Goal: Information Seeking & Learning: Learn about a topic

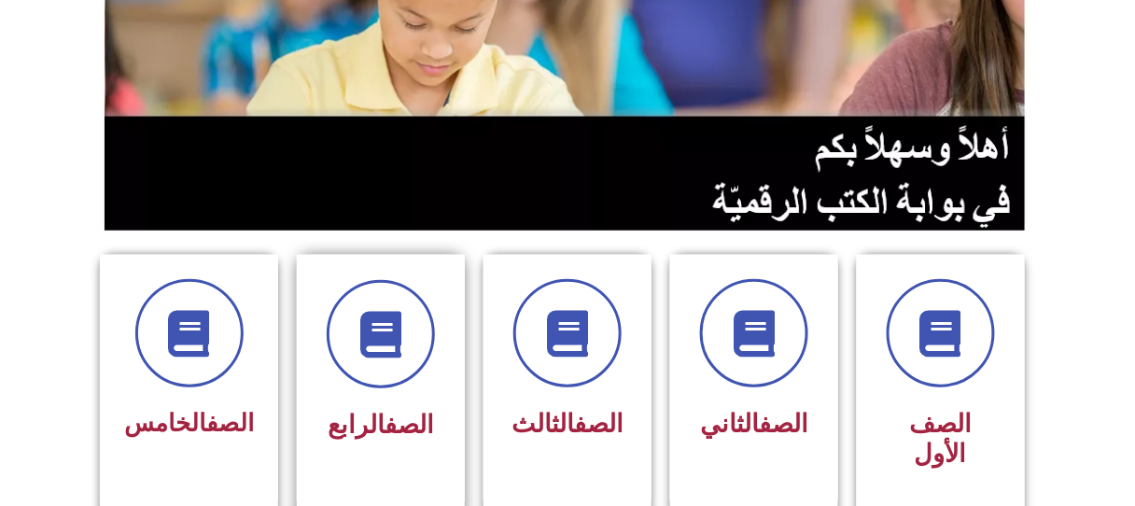
scroll to position [299, 0]
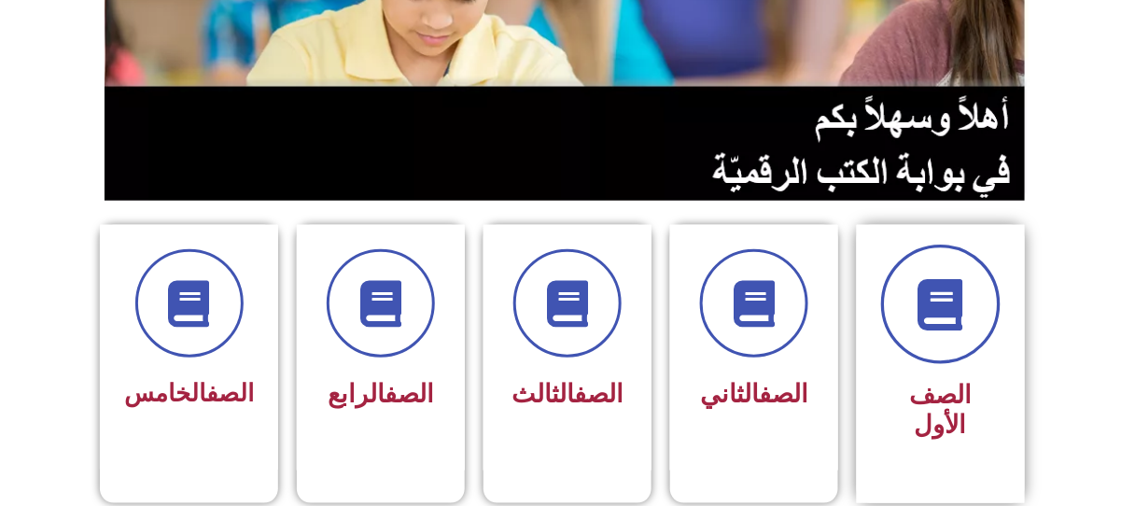
click at [977, 311] on span at bounding box center [941, 305] width 120 height 120
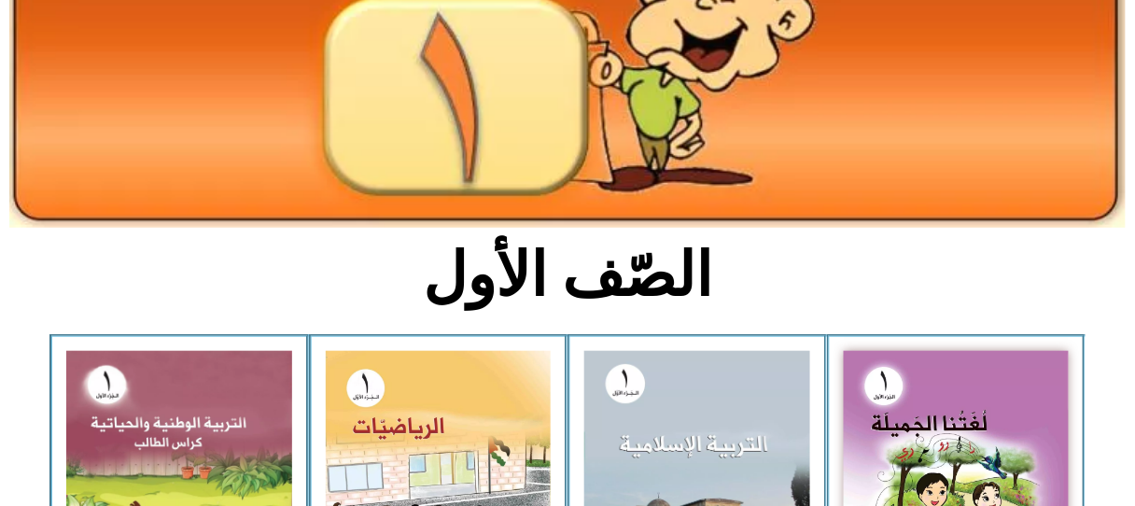
scroll to position [299, 0]
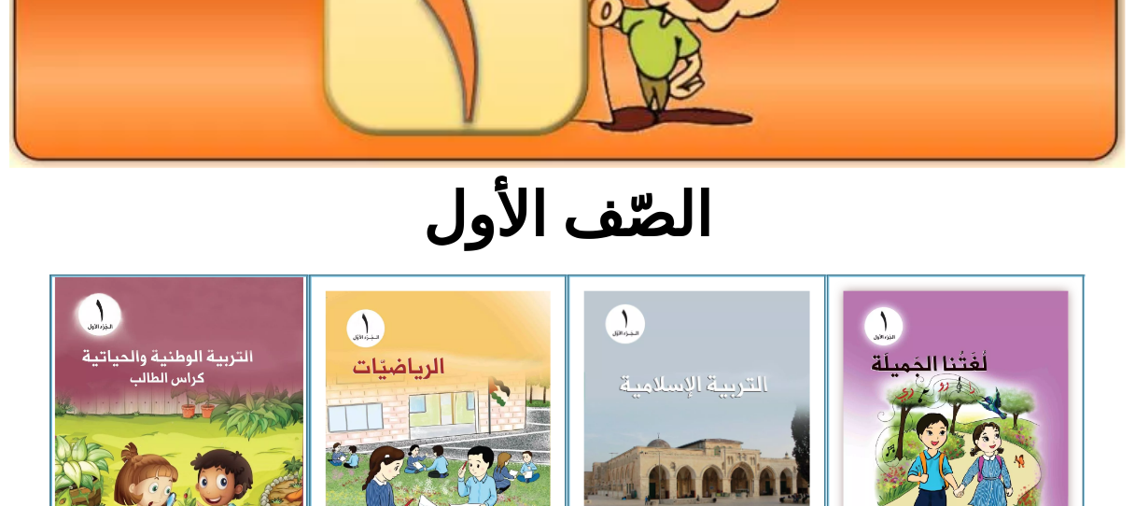
click at [246, 391] on img at bounding box center [179, 428] width 248 height 303
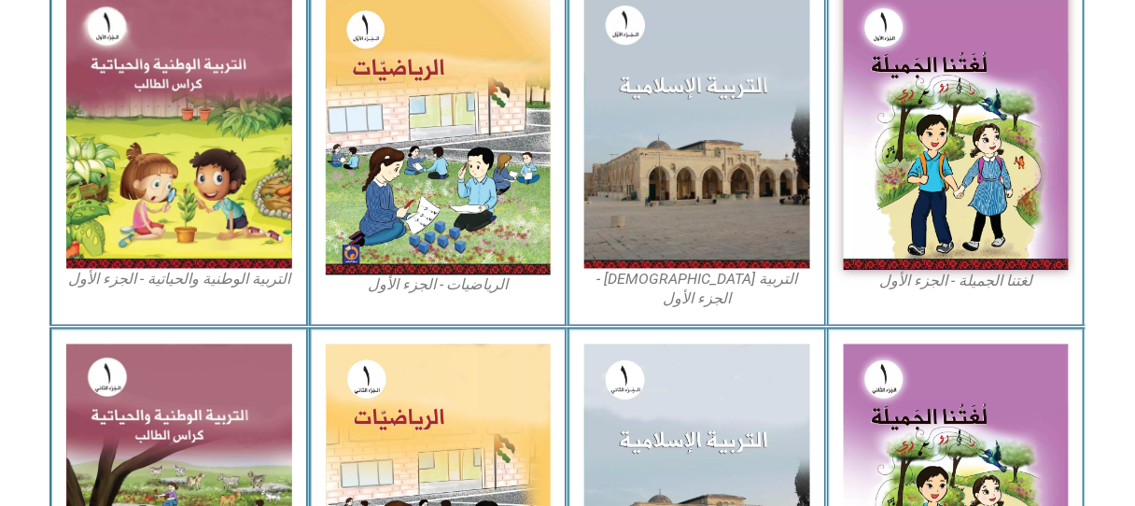
scroll to position [627, 0]
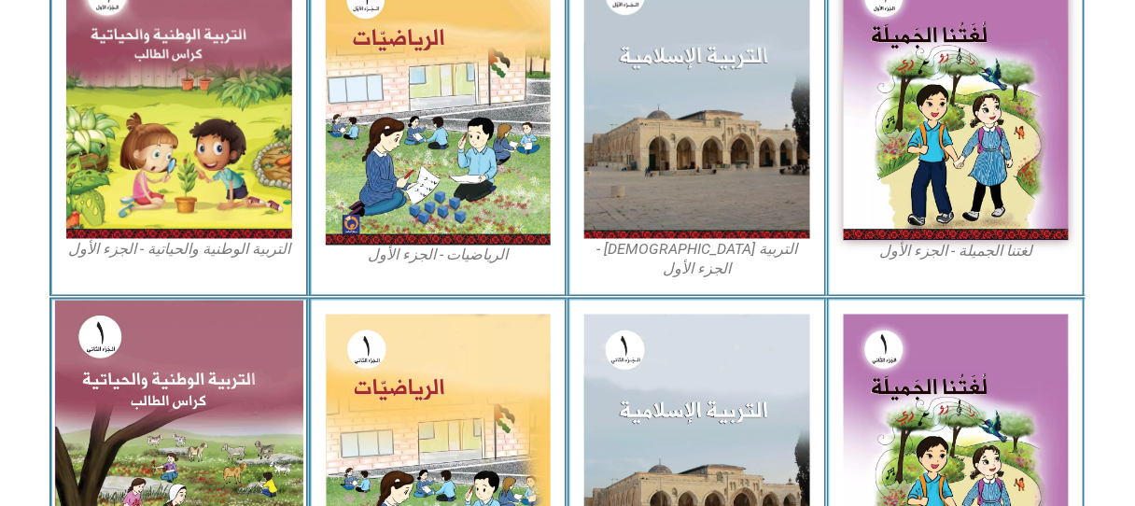
click at [101, 314] on img at bounding box center [179, 452] width 248 height 303
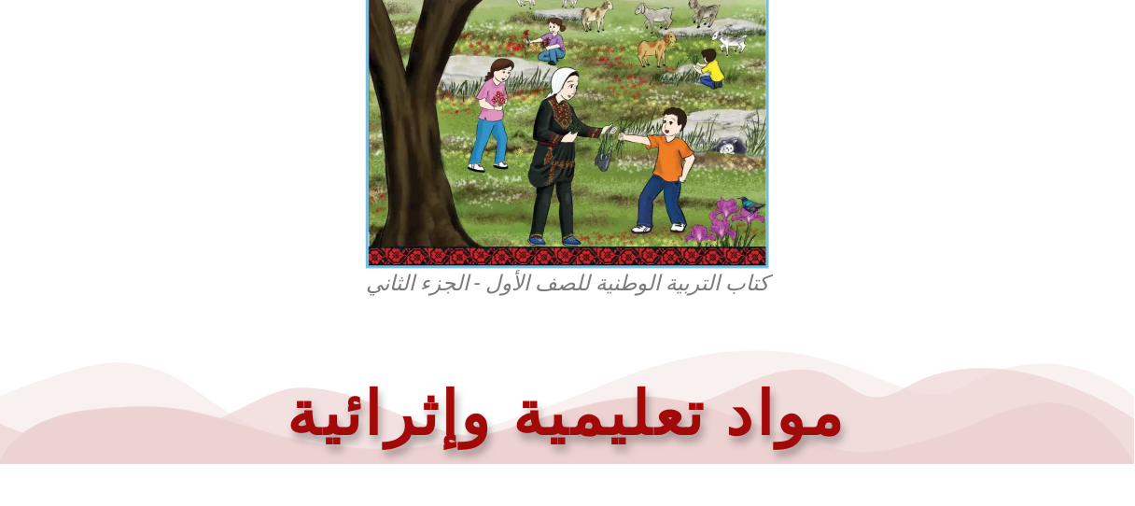
scroll to position [727, 0]
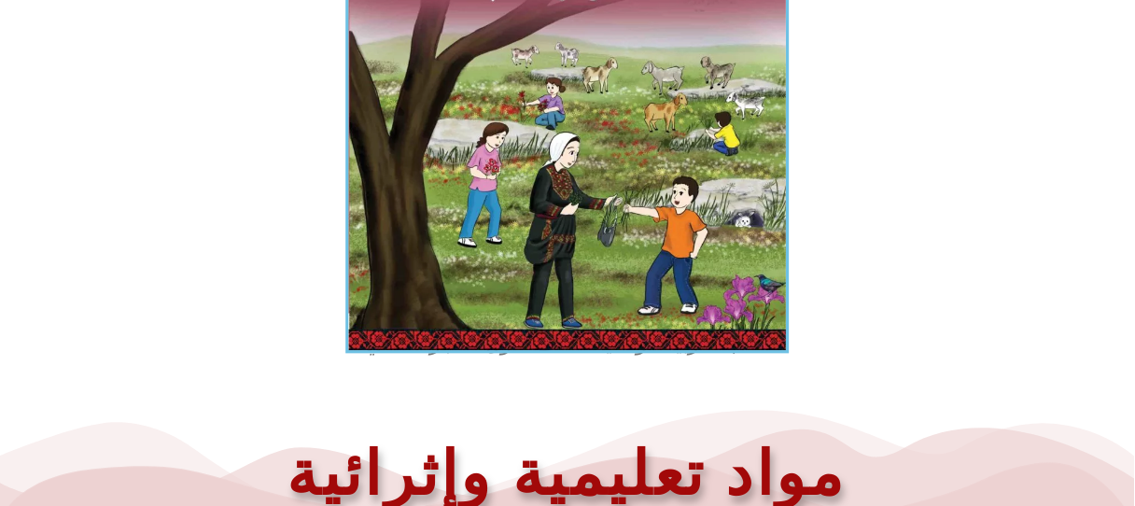
click at [485, 275] on img at bounding box center [566, 76] width 443 height 553
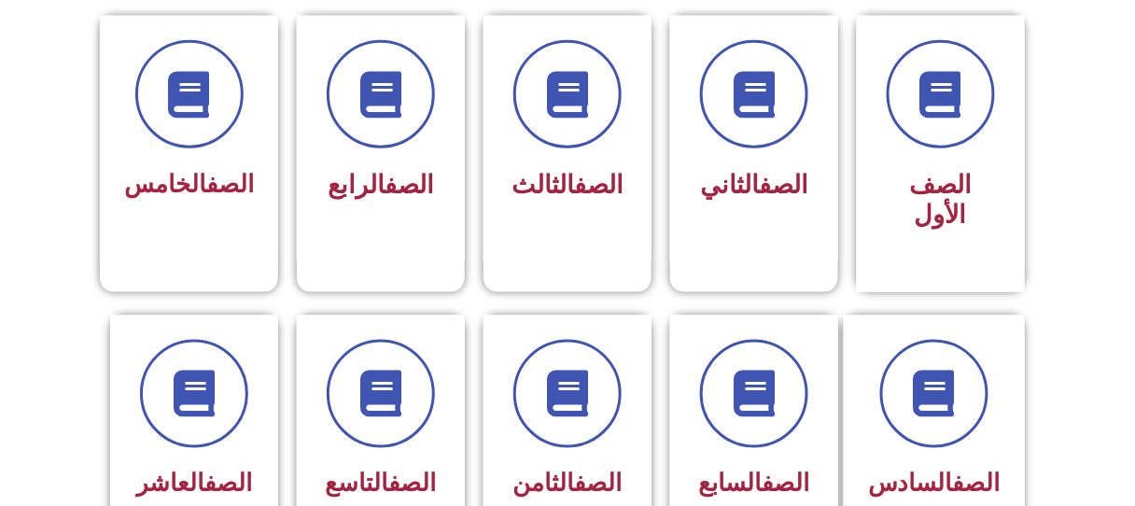
scroll to position [568, 0]
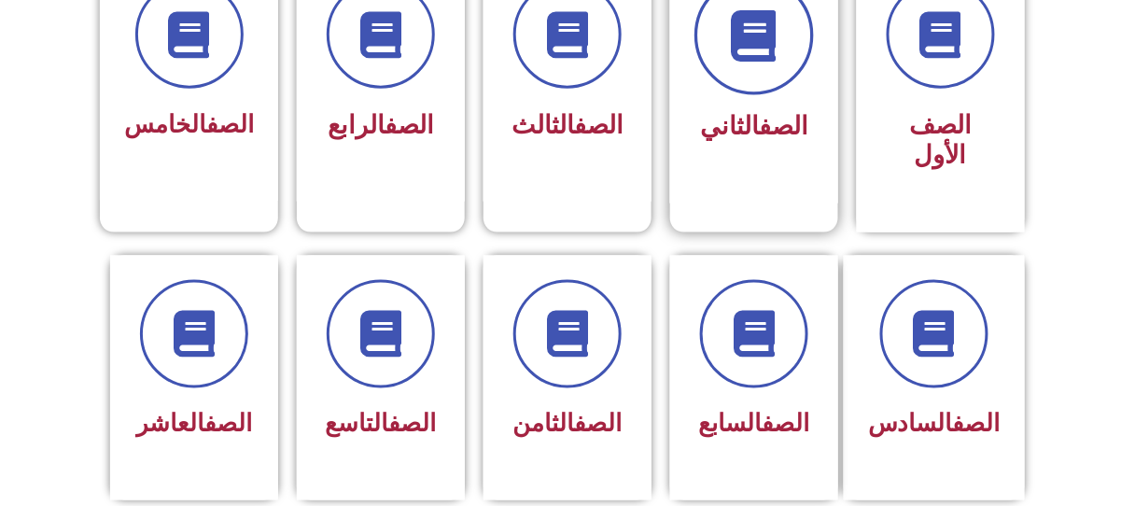
click at [765, 55] on icon at bounding box center [754, 35] width 51 height 51
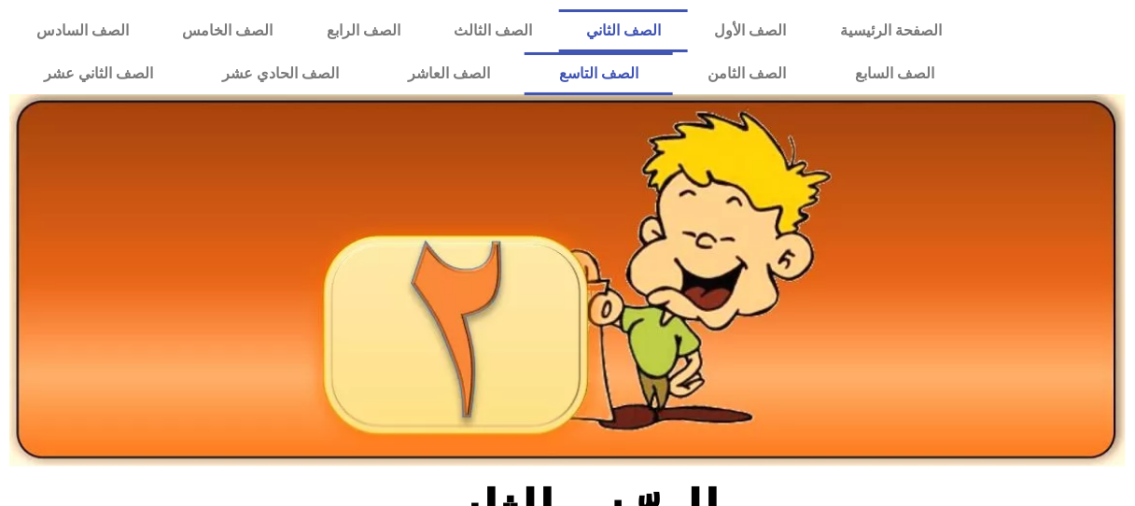
click at [673, 55] on link "الصف التاسع" at bounding box center [599, 73] width 148 height 43
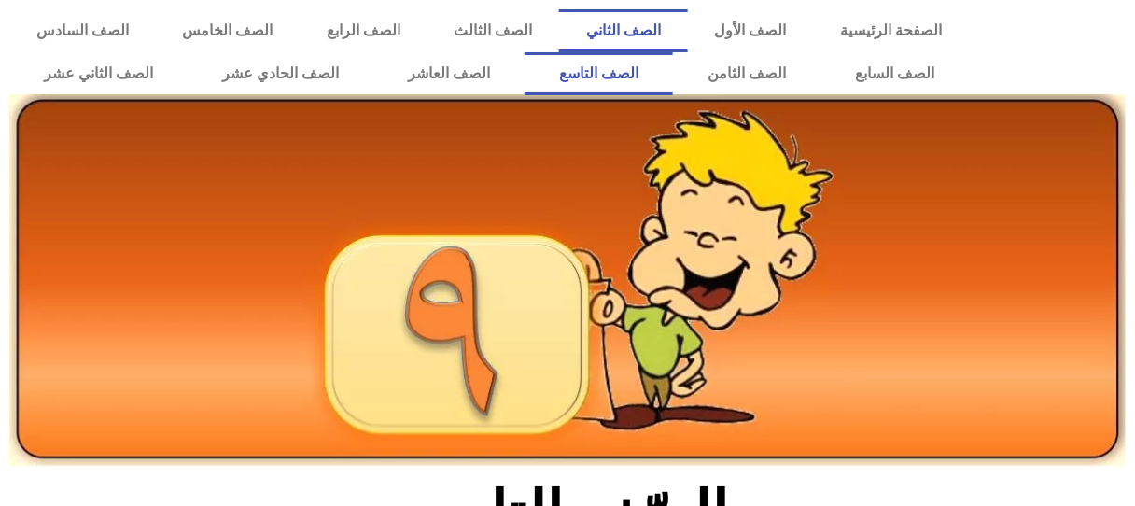
click at [678, 28] on link "الصف الثاني" at bounding box center [623, 30] width 129 height 43
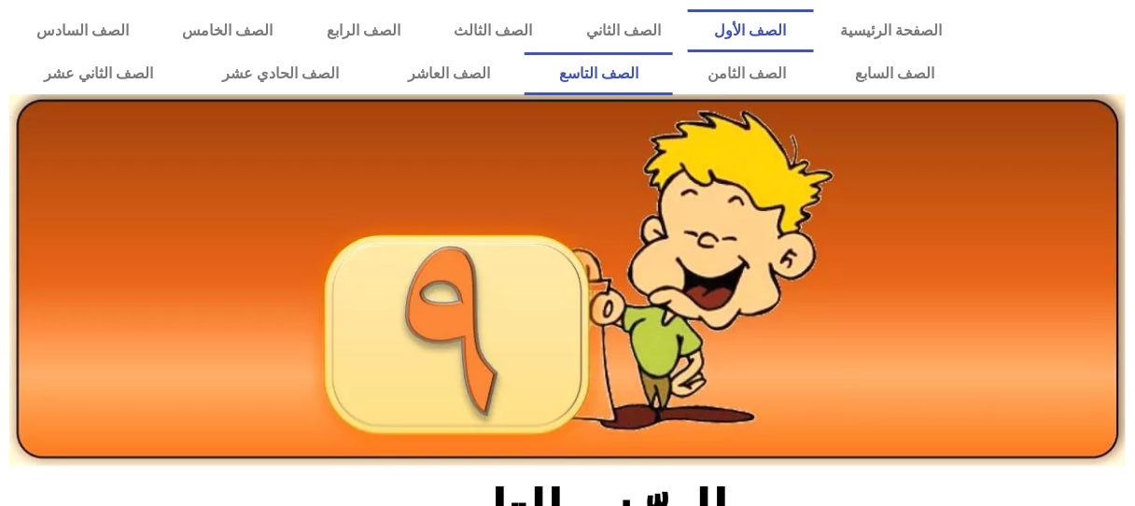
click at [814, 44] on link "الصف الأول" at bounding box center [751, 30] width 126 height 43
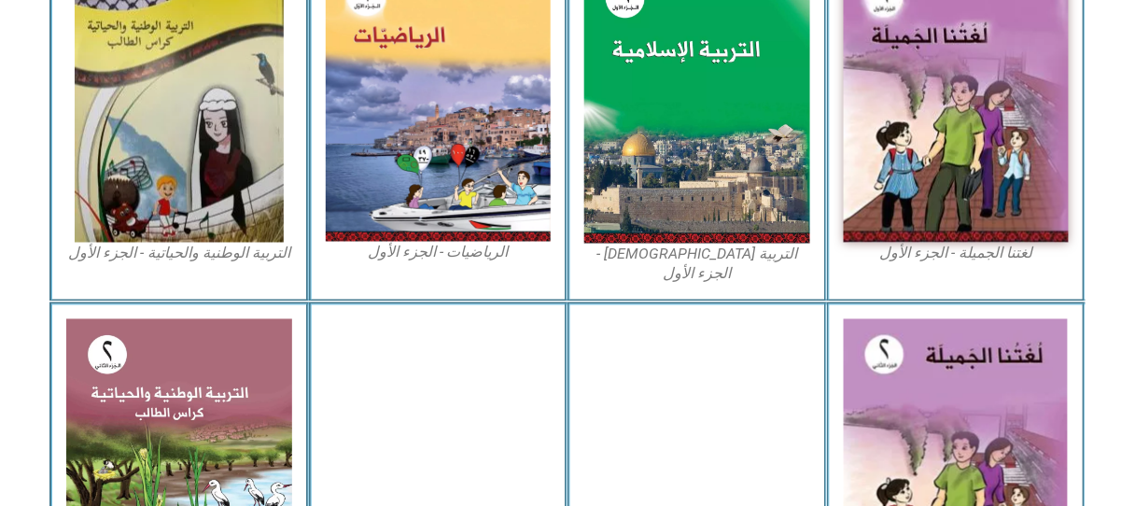
scroll to position [657, 0]
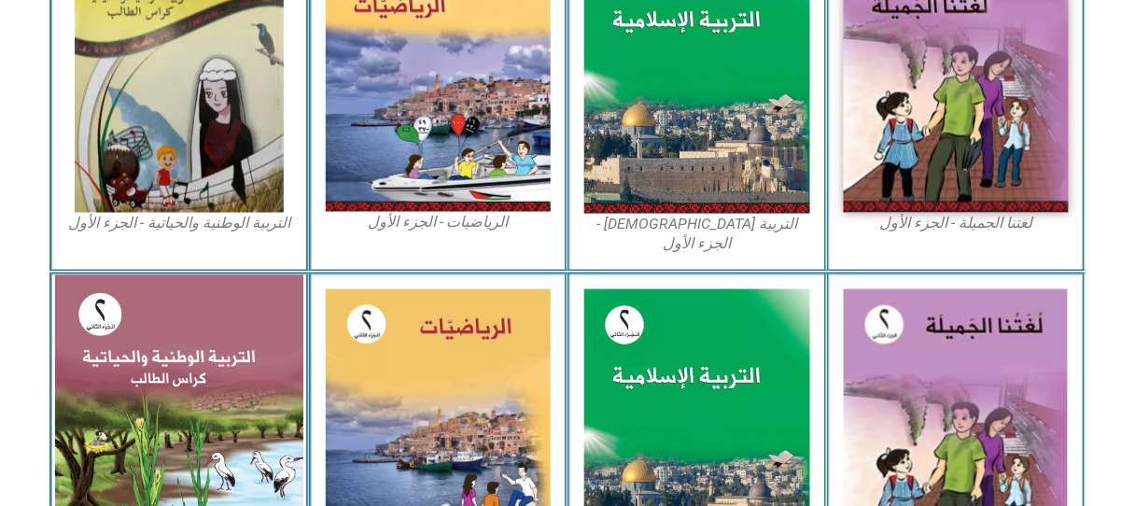
click at [158, 329] on img at bounding box center [179, 430] width 248 height 310
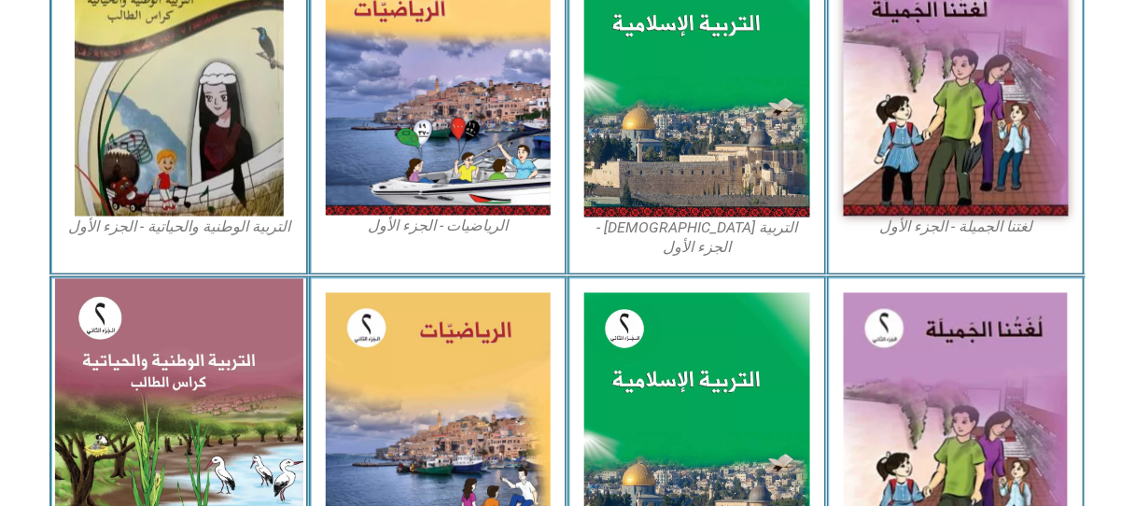
click at [96, 296] on img at bounding box center [179, 434] width 248 height 310
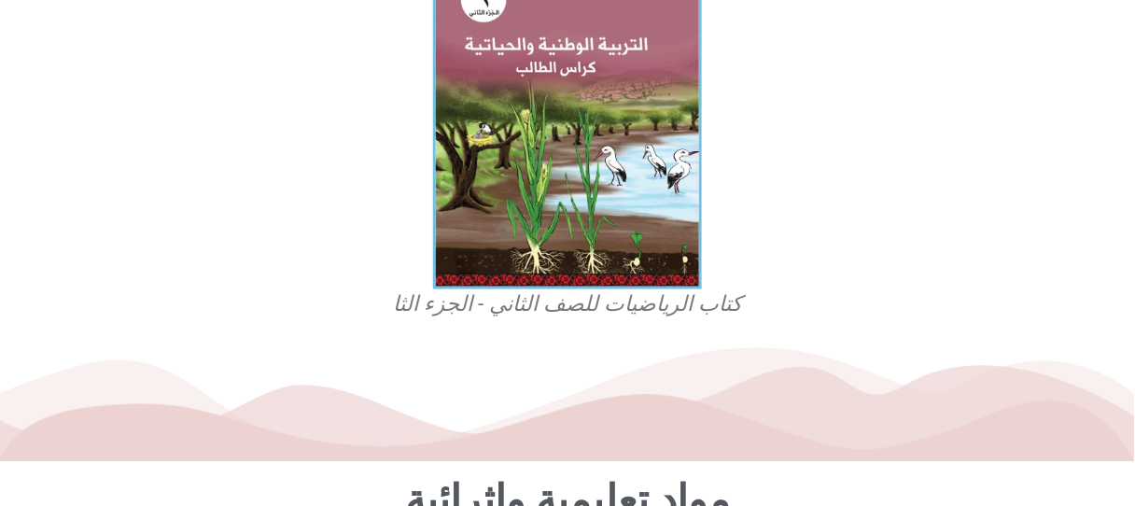
scroll to position [657, 0]
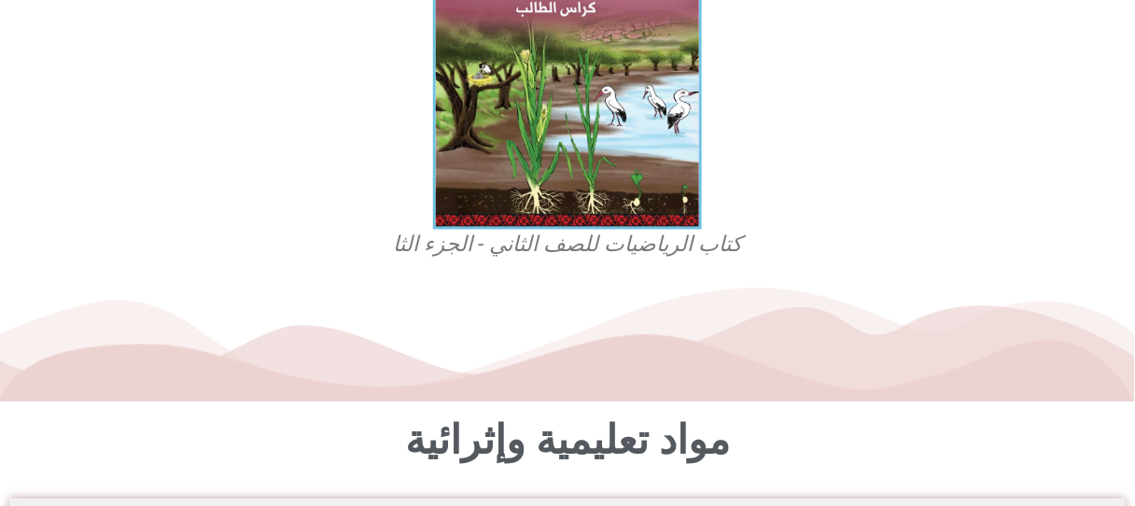
click at [570, 247] on figcaption "كتاب الرياضيات للصف الثاني - الجزء الثا" at bounding box center [568, 246] width 448 height 30
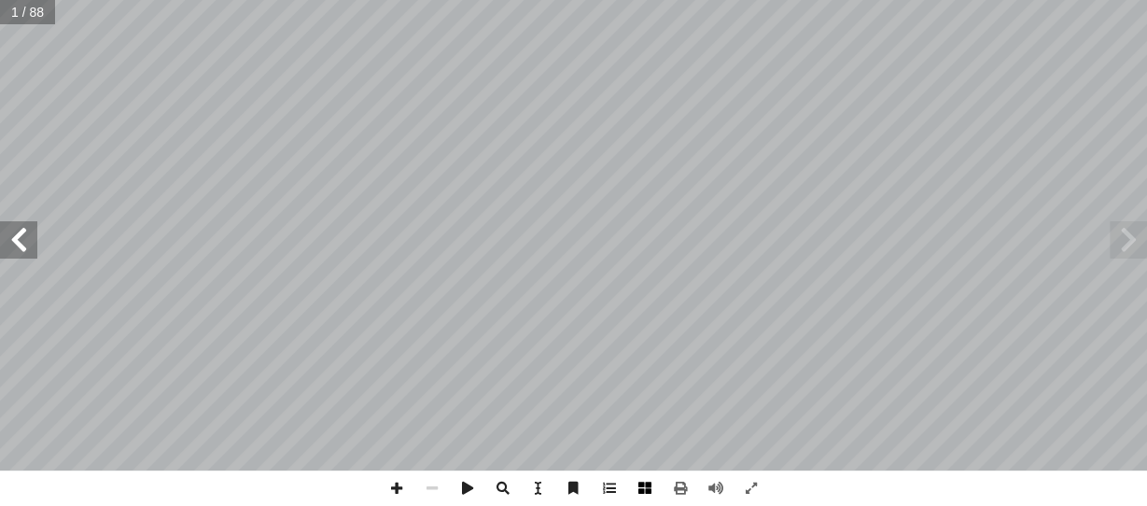
click at [655, 486] on span at bounding box center [644, 488] width 35 height 35
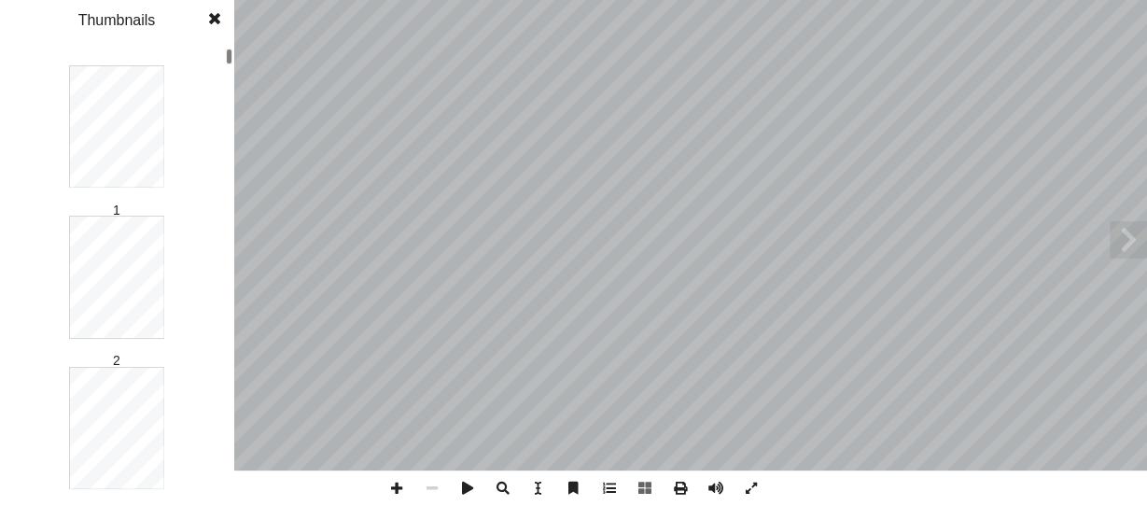
click at [228, 96] on div at bounding box center [229, 277] width 7 height 456
click at [228, 76] on div at bounding box center [229, 277] width 7 height 456
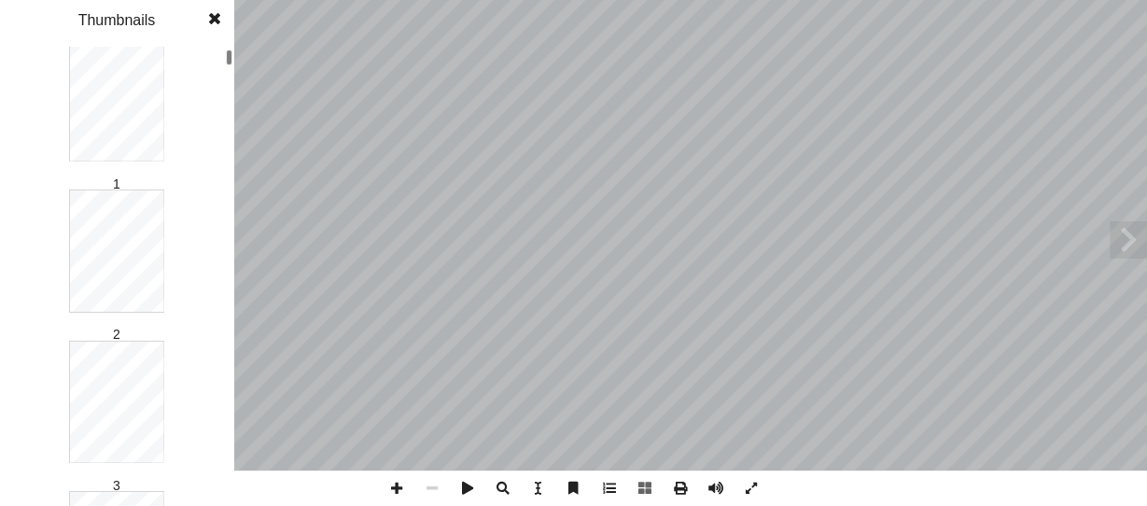
click at [226, 51] on div at bounding box center [229, 277] width 7 height 456
click at [232, 304] on div at bounding box center [229, 296] width 7 height 16
click at [229, 269] on div at bounding box center [229, 277] width 7 height 456
click at [227, 280] on div at bounding box center [229, 277] width 7 height 456
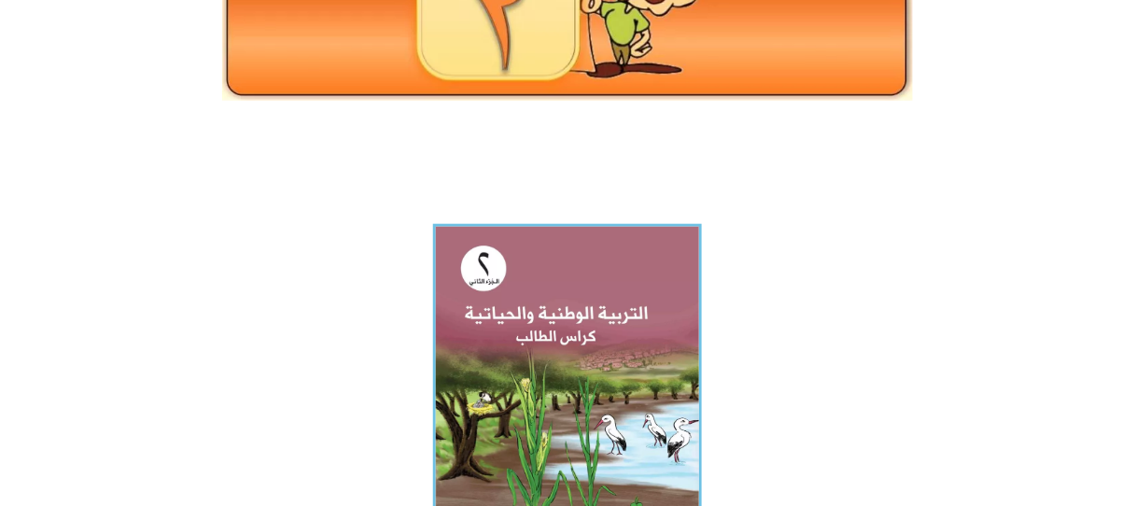
scroll to position [538, 0]
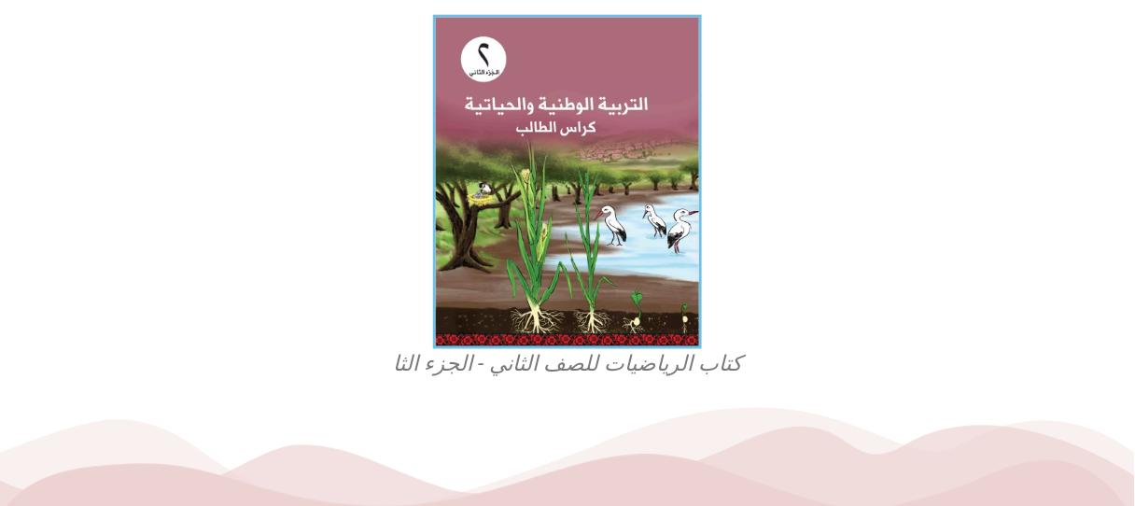
click at [609, 373] on figcaption "كتاب الرياضيات للصف الثاني - الجزء الثا" at bounding box center [568, 365] width 448 height 30
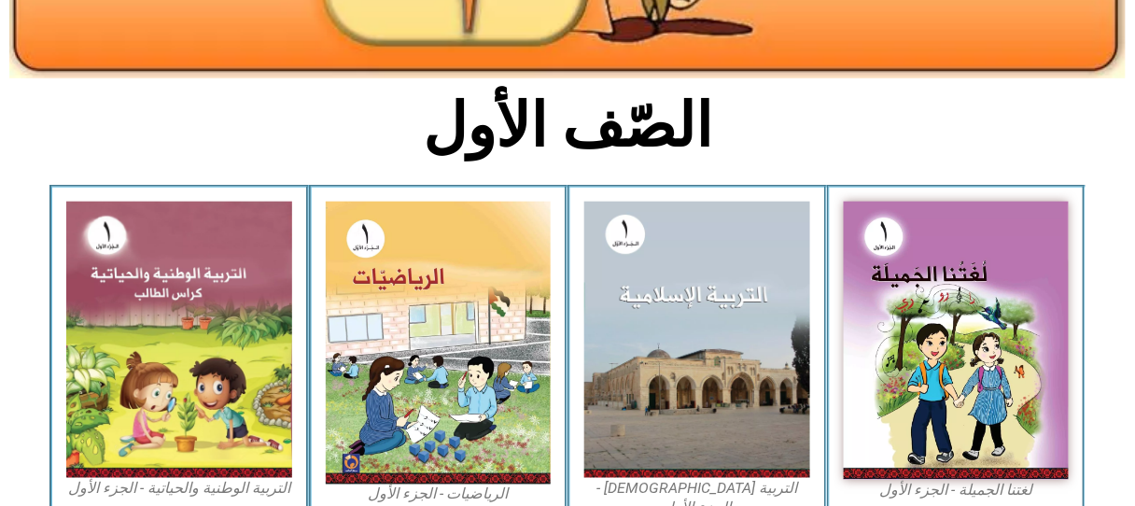
scroll to position [448, 0]
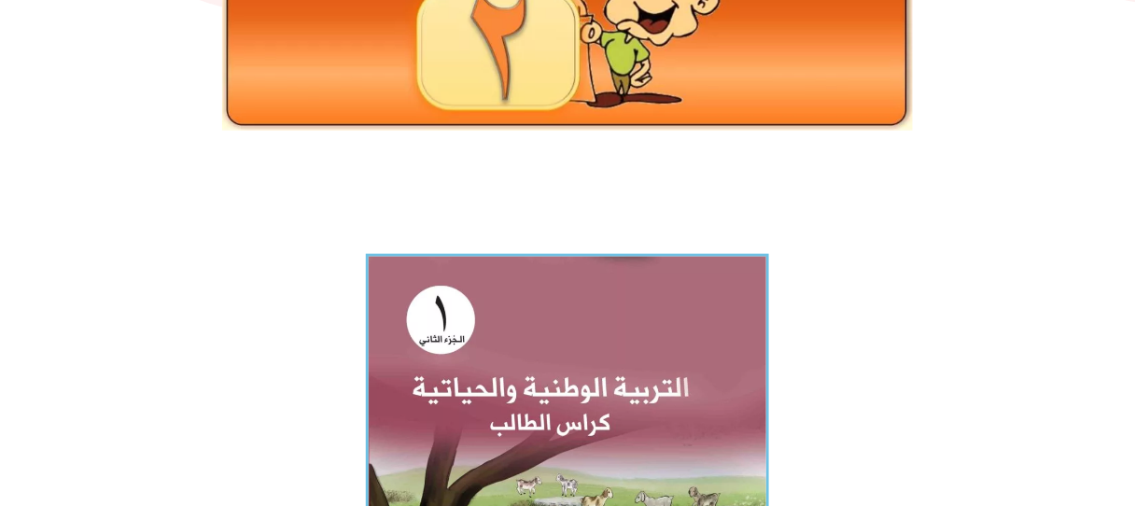
scroll to position [448, 0]
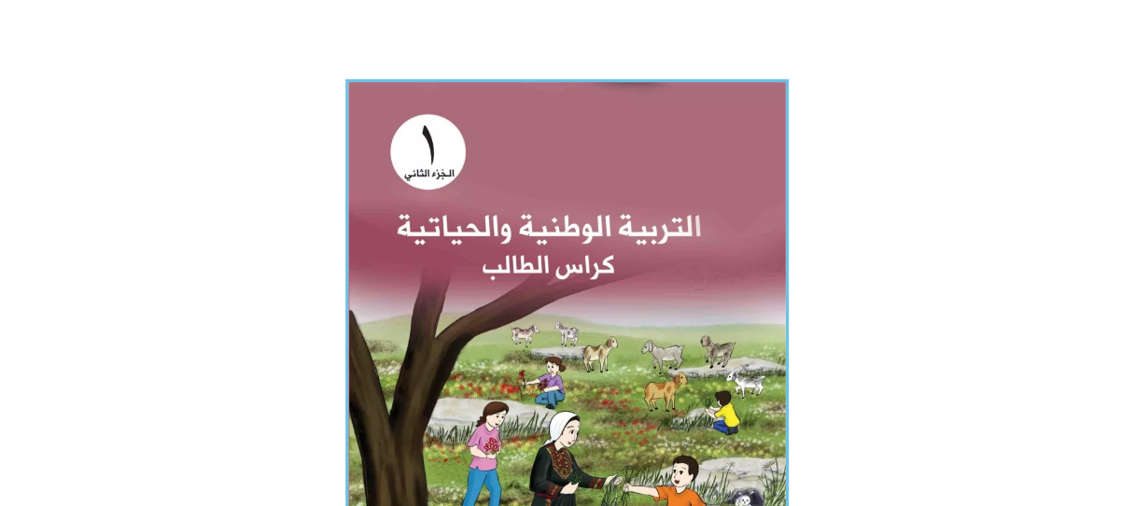
click at [581, 309] on img at bounding box center [566, 355] width 443 height 553
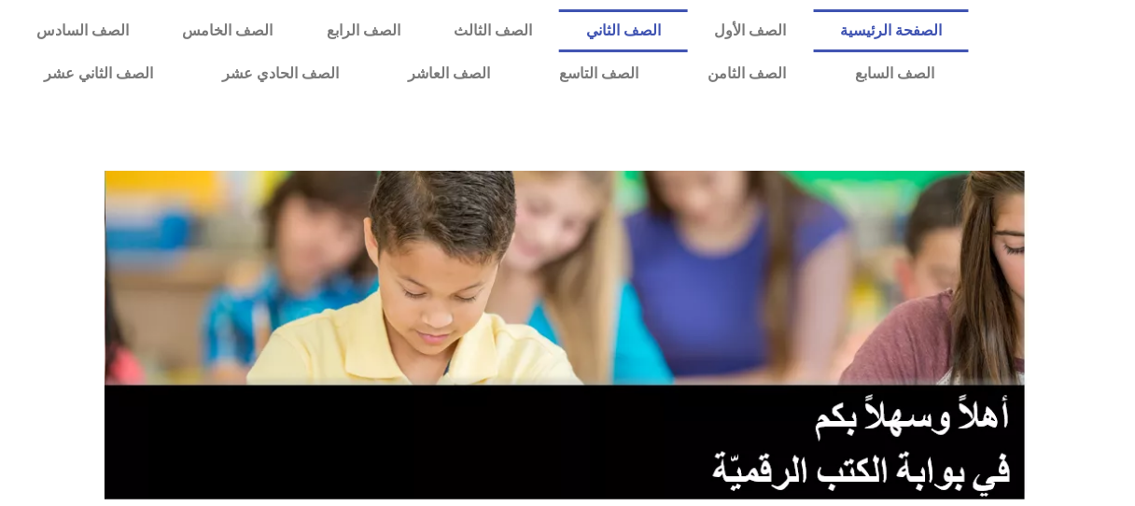
click at [674, 23] on link "الصف الثاني" at bounding box center [623, 30] width 129 height 43
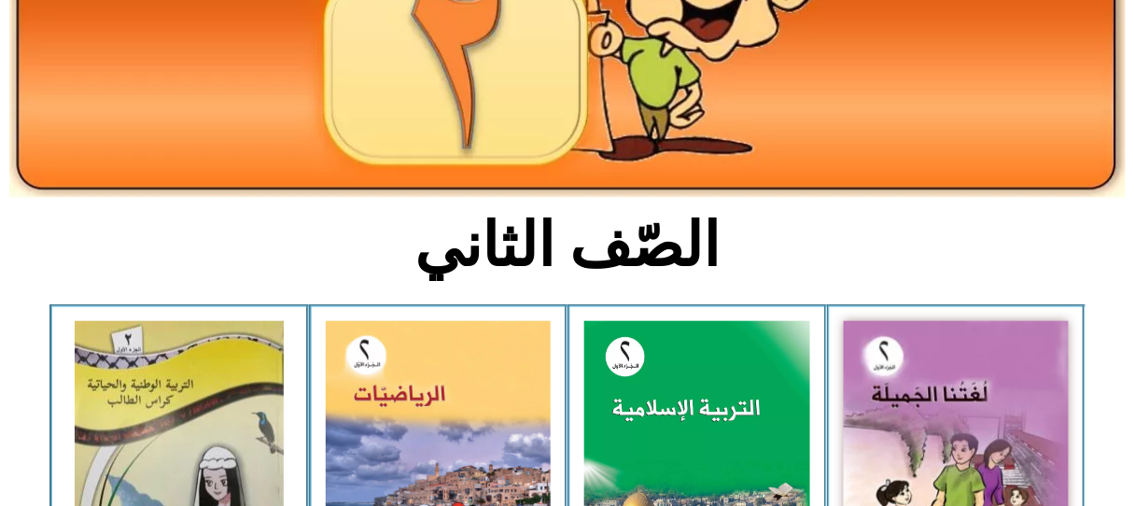
scroll to position [448, 0]
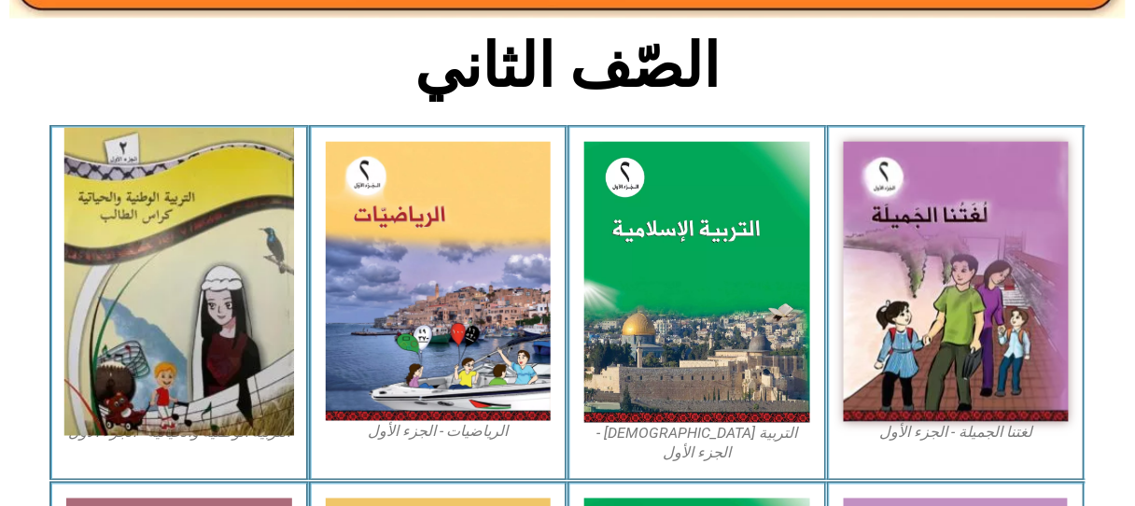
click at [278, 278] on img at bounding box center [179, 282] width 230 height 308
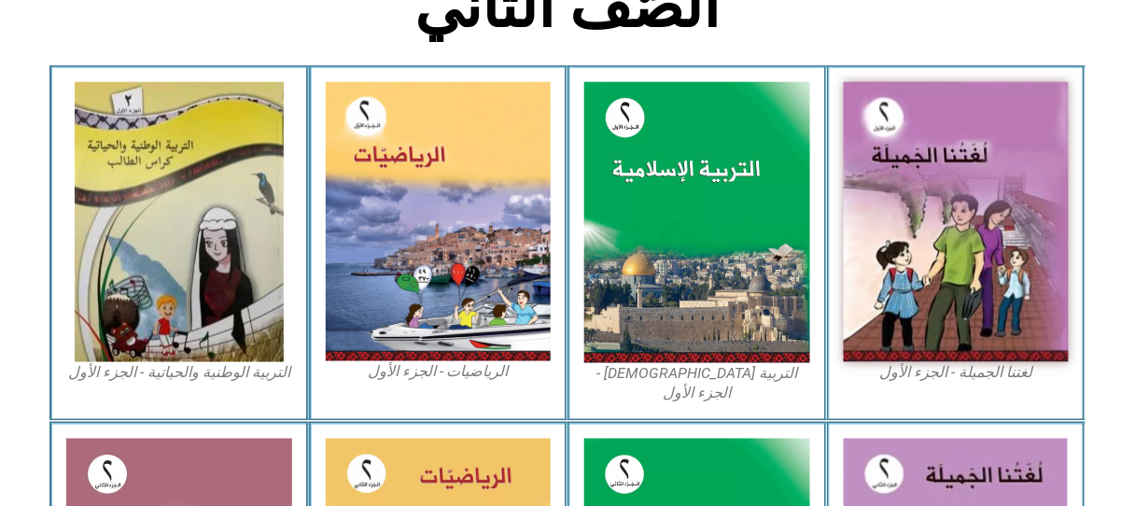
scroll to position [657, 0]
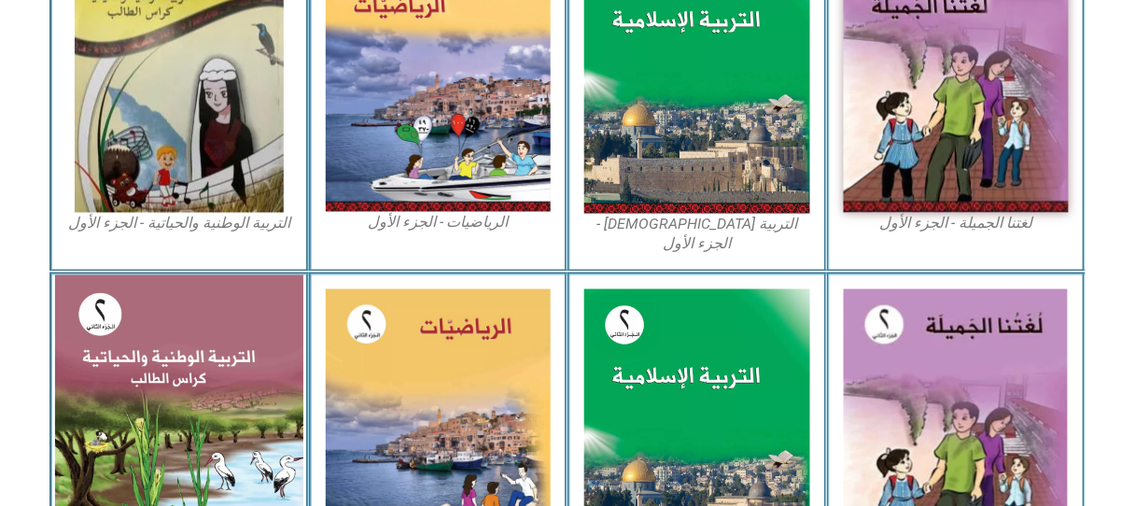
click at [159, 316] on img at bounding box center [179, 430] width 248 height 310
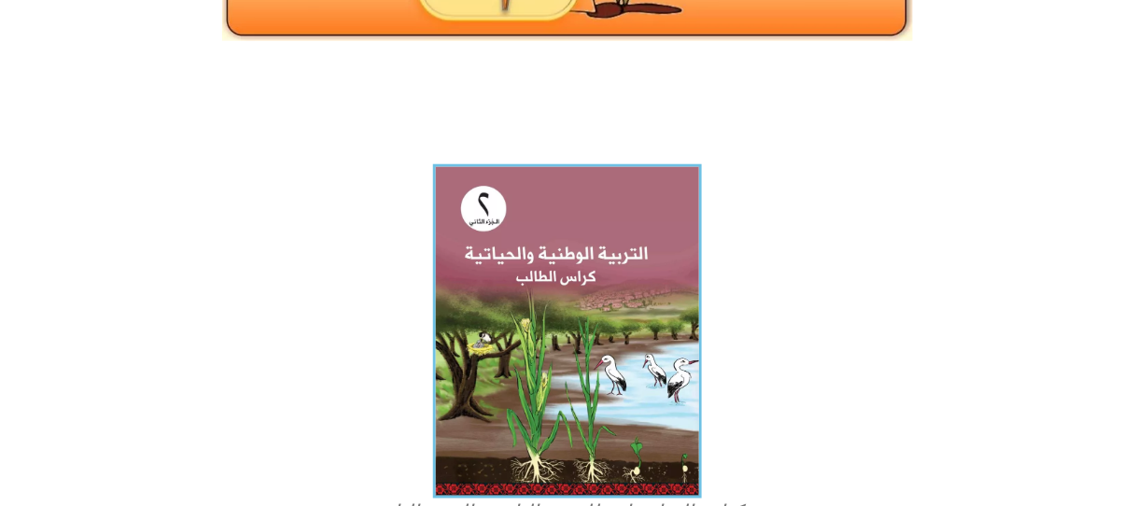
scroll to position [418, 0]
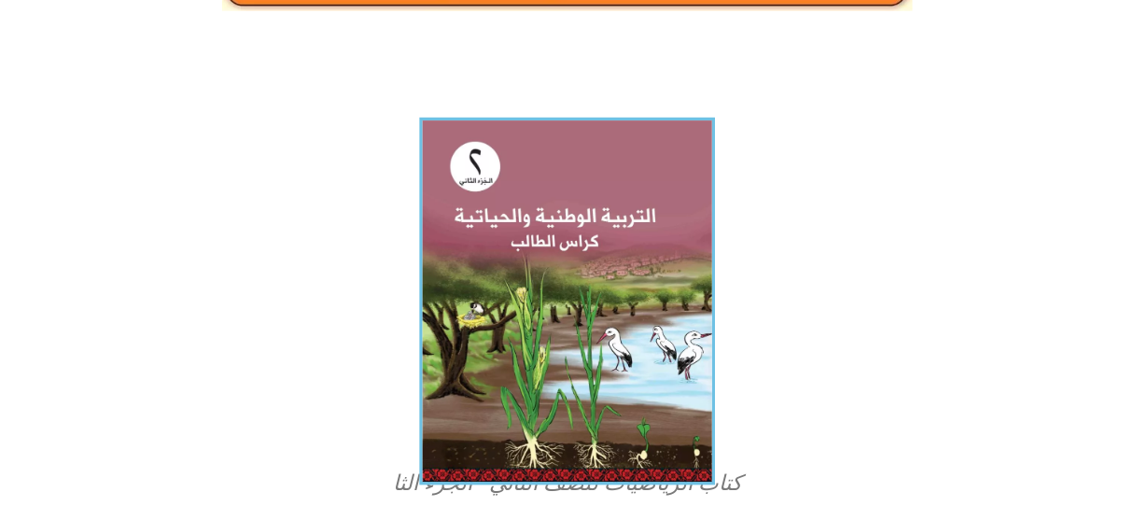
click at [535, 350] on img at bounding box center [568, 302] width 296 height 368
click at [619, 310] on img at bounding box center [568, 302] width 296 height 368
